Goal: Task Accomplishment & Management: Use online tool/utility

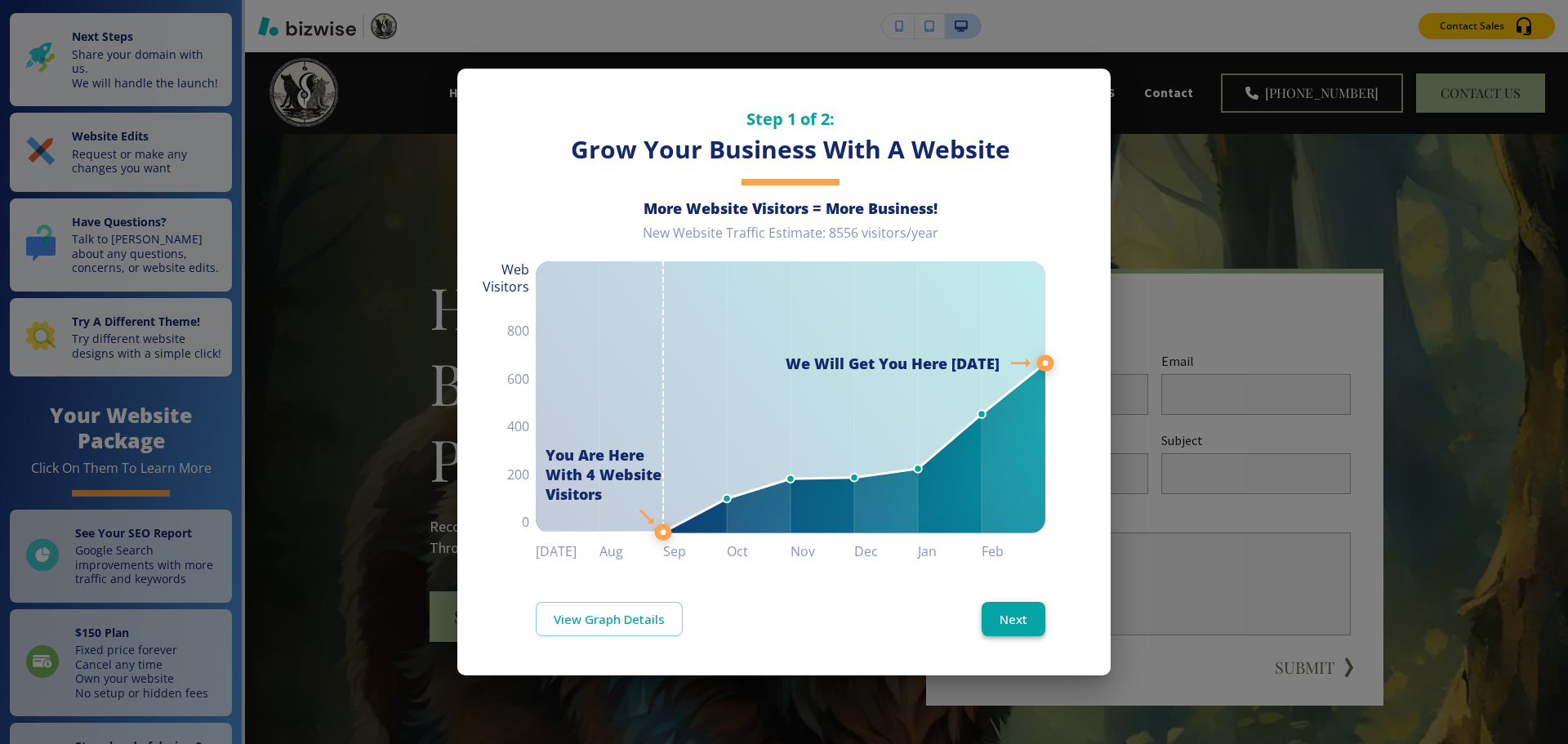
click at [993, 621] on button "Next" at bounding box center [1013, 619] width 64 height 34
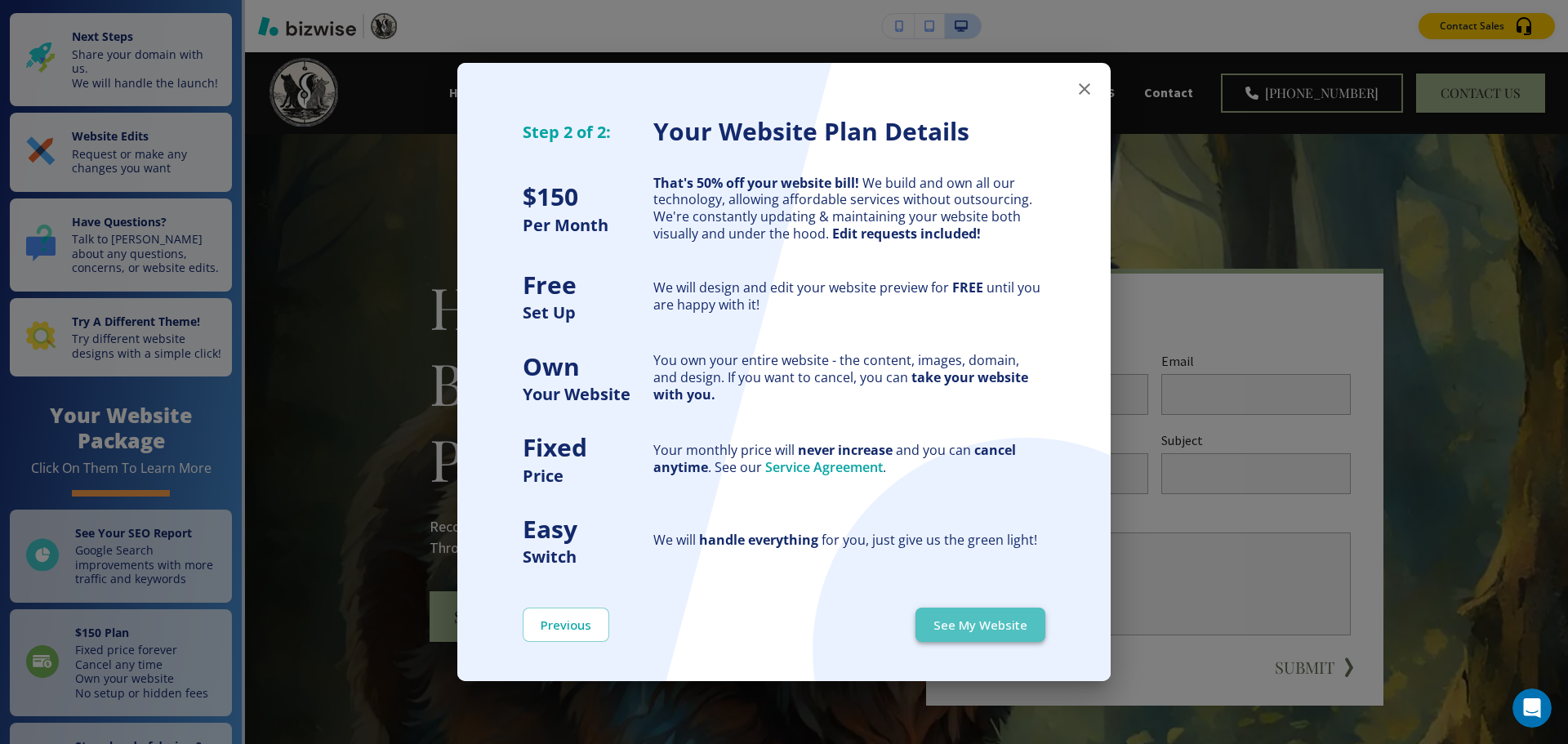
click at [993, 622] on button "See My Website" at bounding box center [980, 625] width 130 height 34
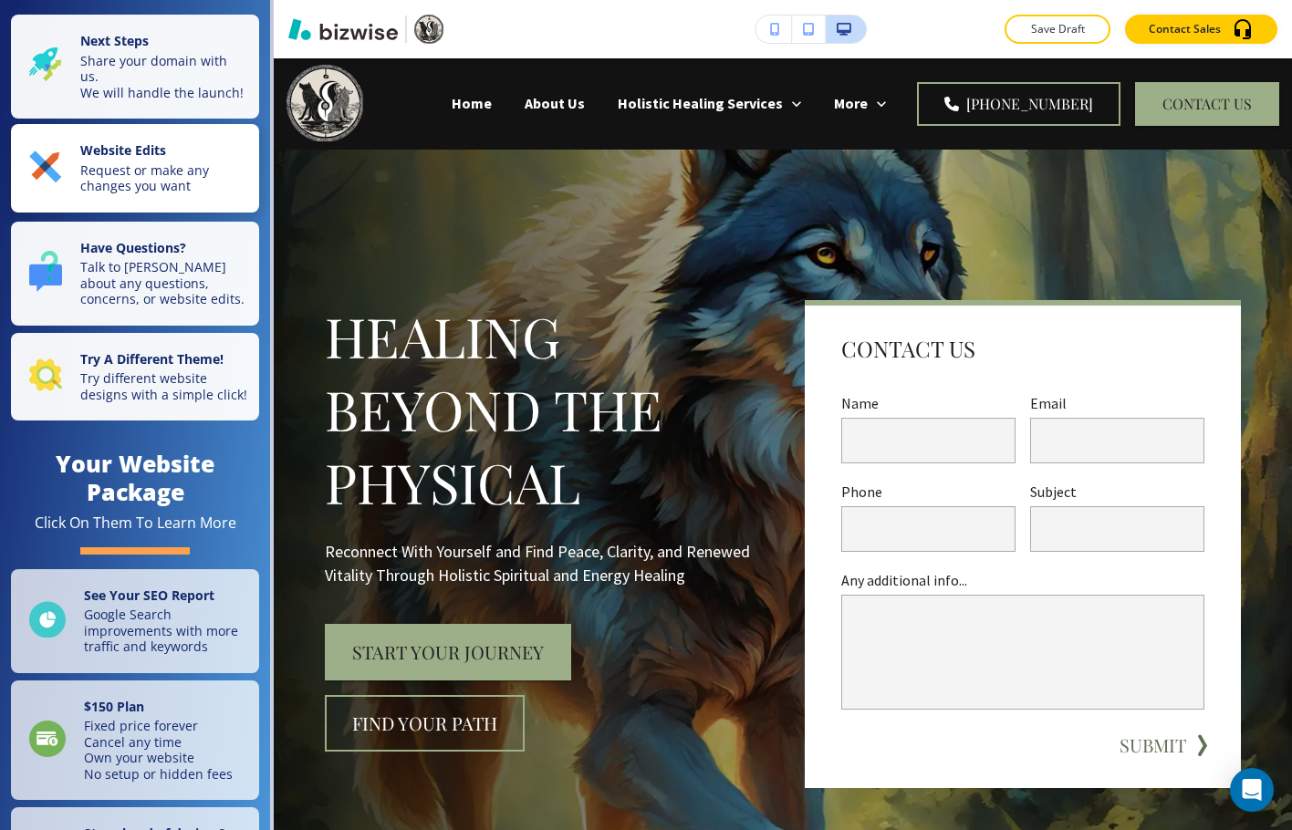
click at [150, 158] on strong "Website Edits" at bounding box center [123, 149] width 86 height 17
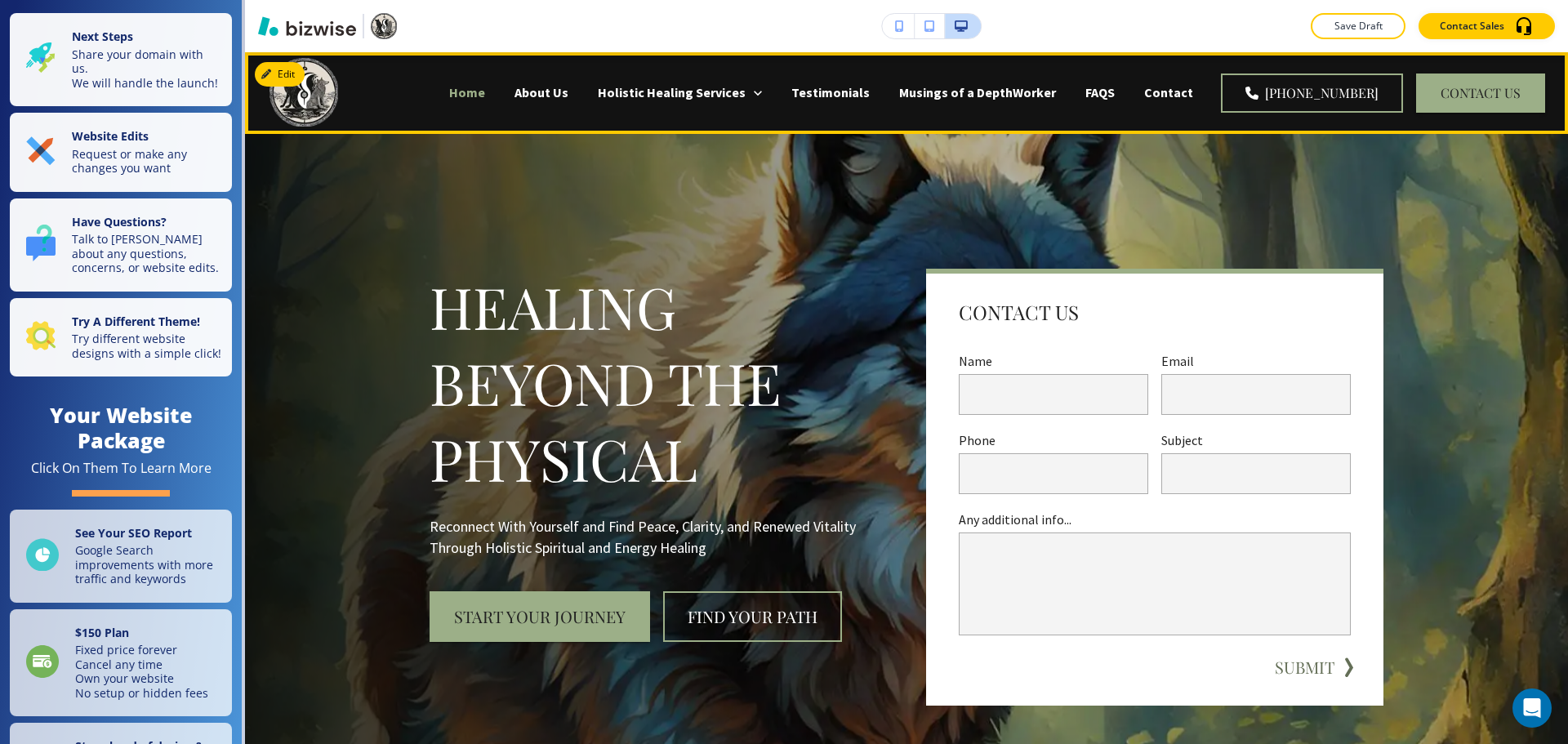
click at [485, 90] on p "Home" at bounding box center [467, 92] width 36 height 19
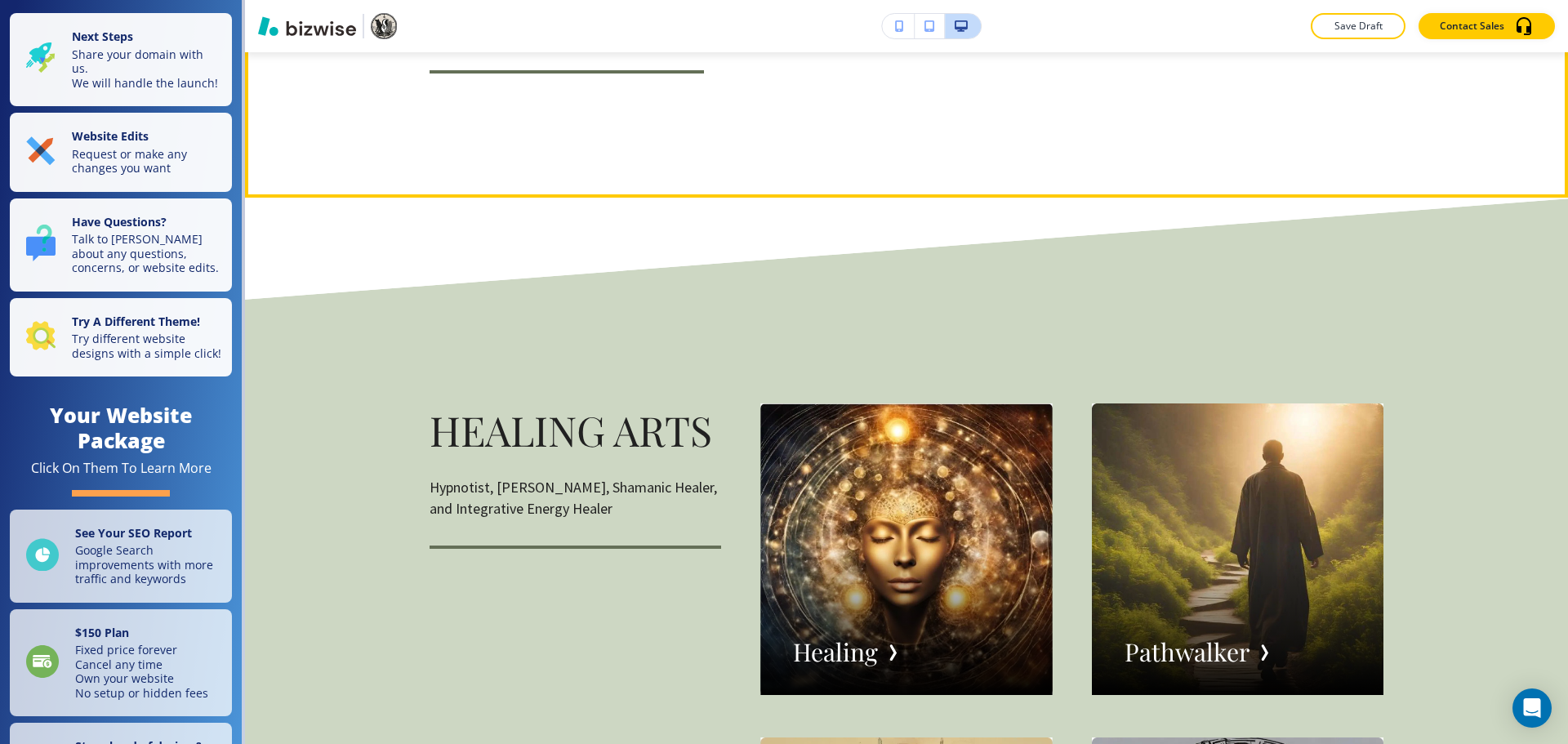
scroll to position [2369, 0]
